Goal: Task Accomplishment & Management: Manage account settings

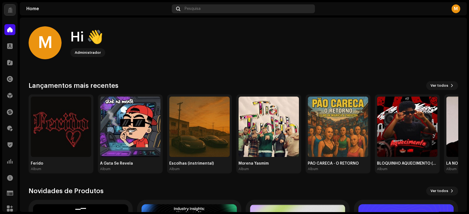
click at [204, 10] on div "Pesquisa" at bounding box center [243, 8] width 143 height 9
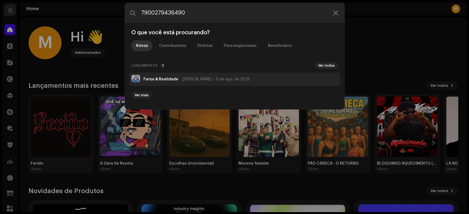
type input "7900279436490"
click at [163, 78] on strong "Fatos & Realidade" at bounding box center [160, 79] width 35 height 4
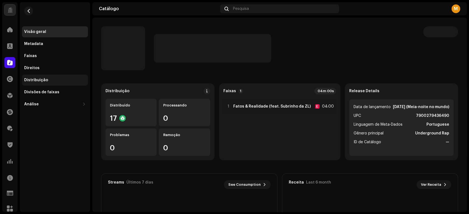
click at [44, 82] on div "Distribuição" at bounding box center [36, 80] width 24 height 4
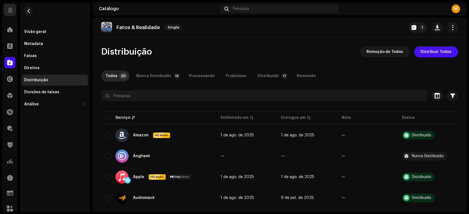
drag, startPoint x: 467, startPoint y: 49, endPoint x: 468, endPoint y: 67, distance: 17.9
click at [468, 67] on div "MusicPRO Home Clientes Catálogo Direitos Distribuição Finanças Royalties Trust …" at bounding box center [234, 107] width 469 height 214
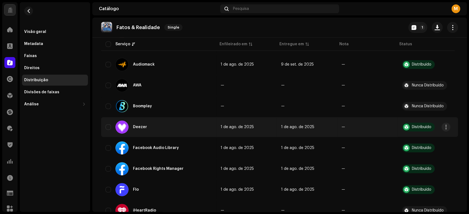
scroll to position [146, 0]
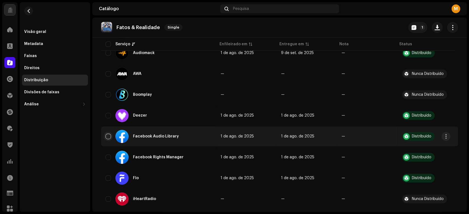
click at [109, 134] on input "checkbox" at bounding box center [108, 136] width 5 height 5
checkbox input "true"
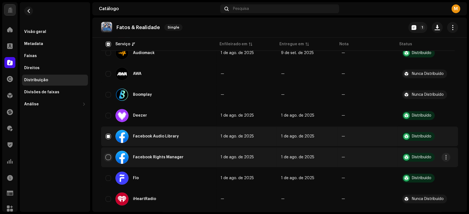
click at [110, 155] on input "Row Unselected" at bounding box center [108, 157] width 5 height 5
checkbox input "true"
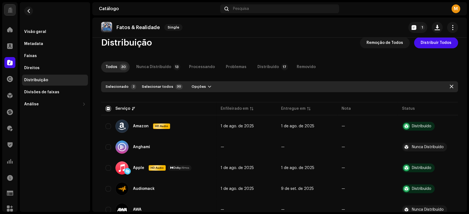
scroll to position [0, 0]
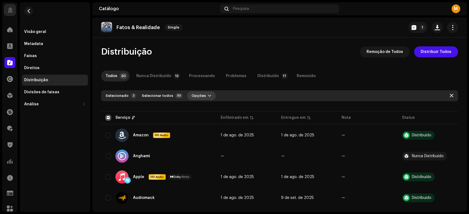
click at [208, 96] on span "button" at bounding box center [209, 96] width 3 height 4
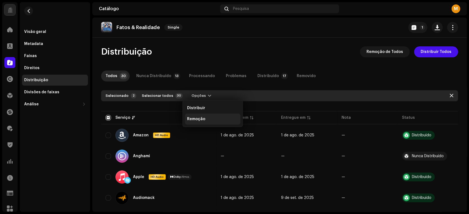
click at [207, 120] on div "Remoção" at bounding box center [212, 119] width 51 height 4
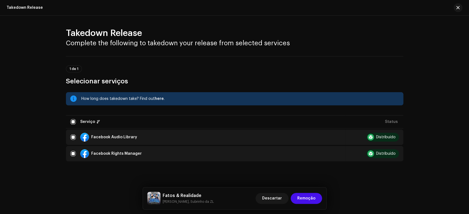
scroll to position [1, 0]
click at [311, 202] on span "Remoção" at bounding box center [306, 198] width 18 height 11
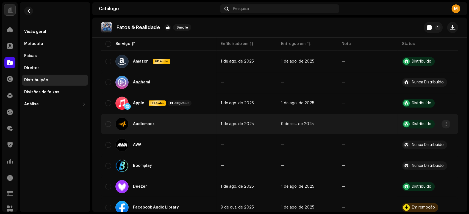
scroll to position [0, 0]
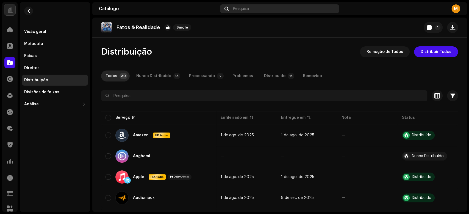
click at [254, 8] on div "Pesquisa" at bounding box center [279, 8] width 119 height 9
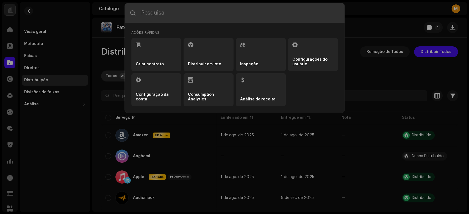
click at [242, 14] on input "text" at bounding box center [235, 13] width 220 height 20
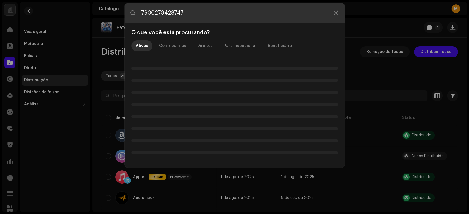
type input "7900279428747"
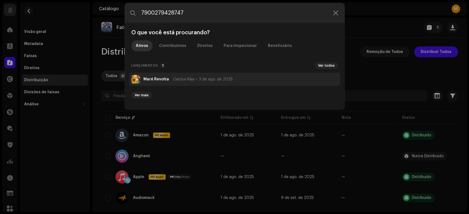
click at [186, 82] on li "Maré Revolta Cactus Klay [DATE]" at bounding box center [234, 79] width 211 height 13
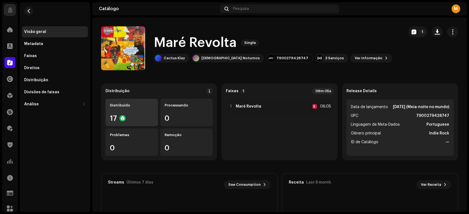
click at [136, 108] on div "Distribuído 17" at bounding box center [132, 112] width 52 height 27
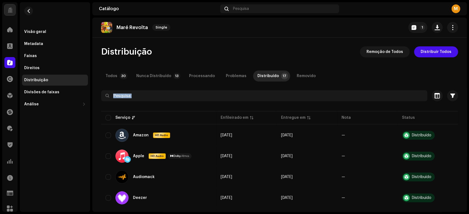
drag, startPoint x: 468, startPoint y: 93, endPoint x: 421, endPoint y: 112, distance: 51.3
click at [468, 146] on div "MusicPRO Home Clientes Catálogo Direitos Distribuição Finanças Royalties Trust …" at bounding box center [234, 107] width 469 height 214
click at [251, 5] on div "Pesquisa" at bounding box center [279, 8] width 119 height 9
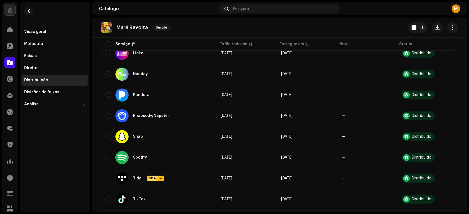
scroll to position [280, 0]
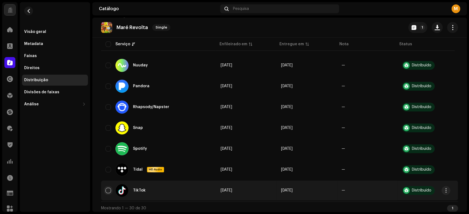
click at [106, 188] on input "checkbox" at bounding box center [108, 190] width 5 height 5
checkbox input "true"
click at [447, 190] on span "button" at bounding box center [446, 190] width 4 height 4
click at [396, 176] on span "Remoção" at bounding box center [404, 176] width 18 height 4
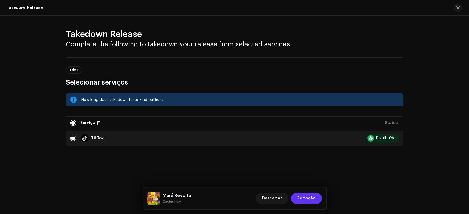
click at [308, 199] on span "Remoção" at bounding box center [306, 198] width 18 height 11
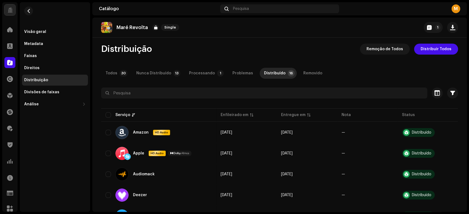
scroll to position [0, 0]
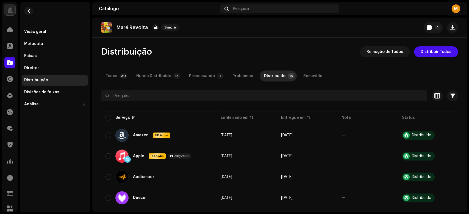
drag, startPoint x: 468, startPoint y: 54, endPoint x: 463, endPoint y: 106, distance: 52.8
click at [468, 155] on div "MusicPRO Home Clientes Catálogo Direitos Distribuição Finanças Royalties Trust …" at bounding box center [234, 107] width 469 height 214
click at [281, 12] on div "Pesquisa" at bounding box center [279, 8] width 119 height 9
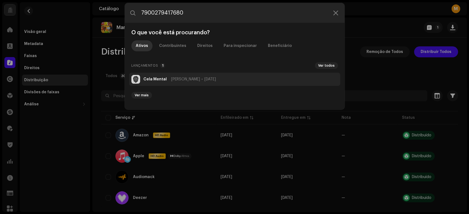
type input "7900279417680"
click at [158, 76] on li "Cela Mental Rafa Farias [DATE]" at bounding box center [234, 79] width 211 height 13
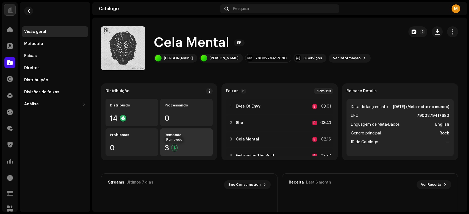
click at [174, 149] on div at bounding box center [174, 148] width 7 height 7
